Goal: Task Accomplishment & Management: Complete application form

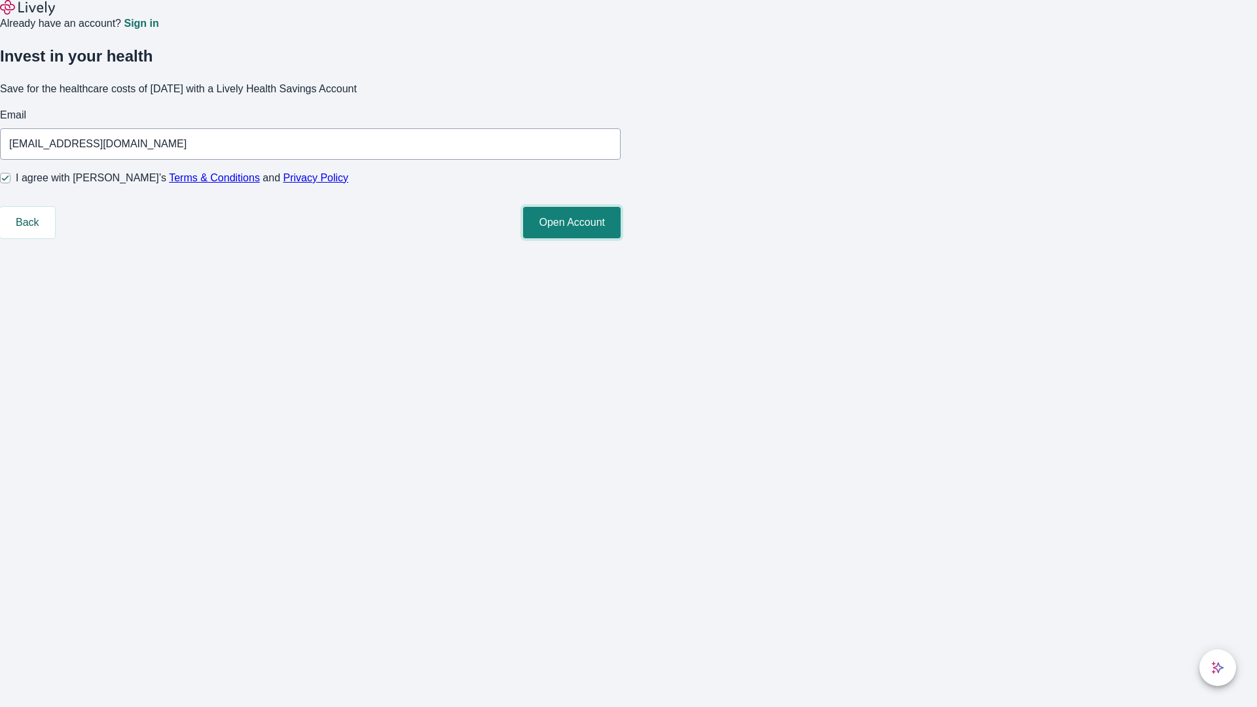
click at [621, 238] on button "Open Account" at bounding box center [572, 222] width 98 height 31
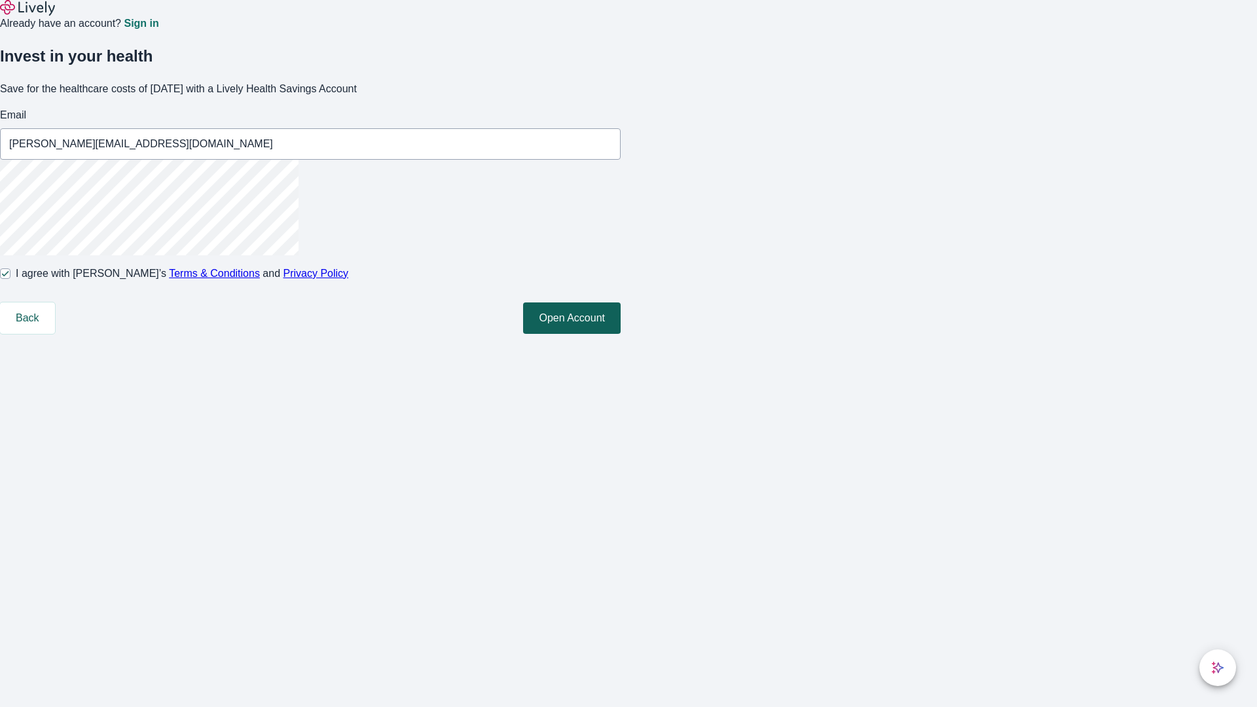
type input "[PERSON_NAME][EMAIL_ADDRESS][DOMAIN_NAME]"
click at [10, 279] on input "I agree with Lively’s Terms & Conditions and Privacy Policy" at bounding box center [5, 273] width 10 height 10
checkbox input "false"
type input "[EMAIL_ADDRESS][PERSON_NAME][DOMAIN_NAME]"
click at [10, 279] on input "I agree with Lively’s Terms & Conditions and Privacy Policy" at bounding box center [5, 273] width 10 height 10
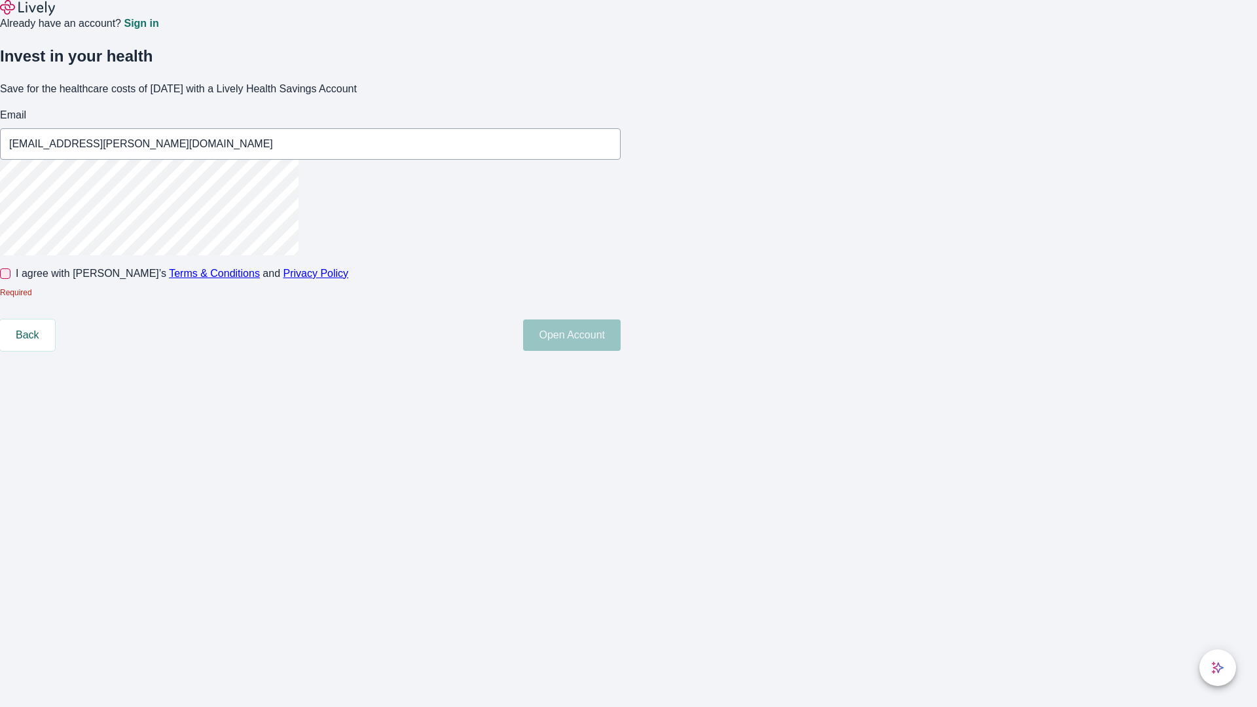
checkbox input "true"
click at [621, 334] on button "Open Account" at bounding box center [572, 317] width 98 height 31
